Goal: Subscribe to service/newsletter

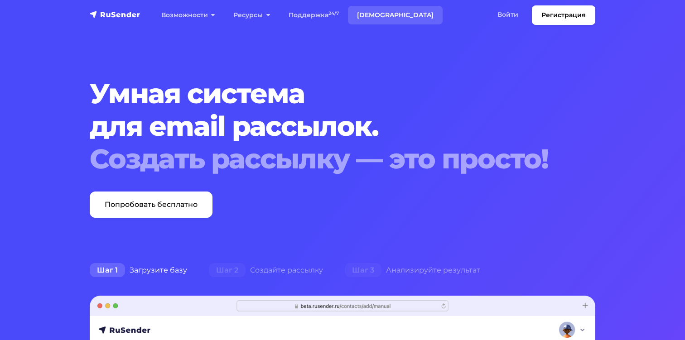
click at [375, 16] on link "[DEMOGRAPHIC_DATA]" at bounding box center [395, 15] width 95 height 19
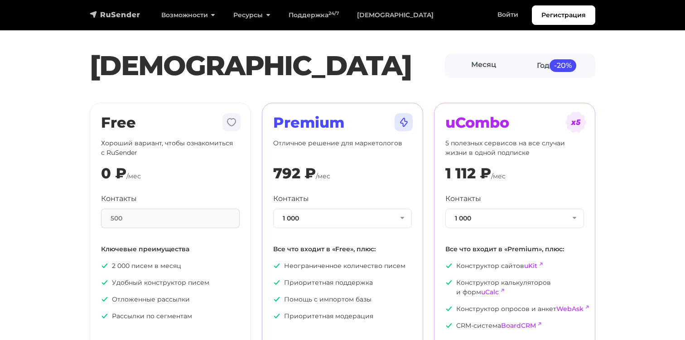
click at [110, 14] on img "navbar" at bounding box center [115, 14] width 51 height 9
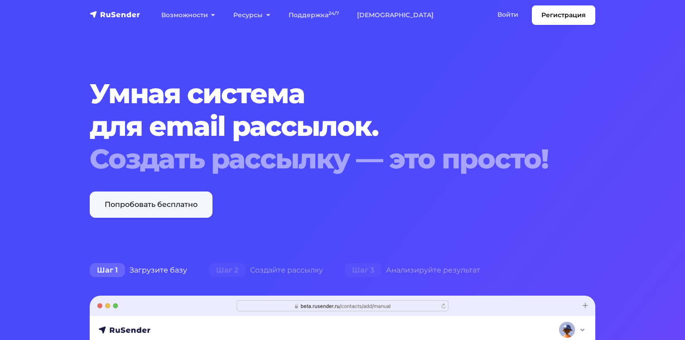
click at [171, 207] on link "Попробовать бесплатно" at bounding box center [151, 205] width 123 height 26
